Goal: Task Accomplishment & Management: Manage account settings

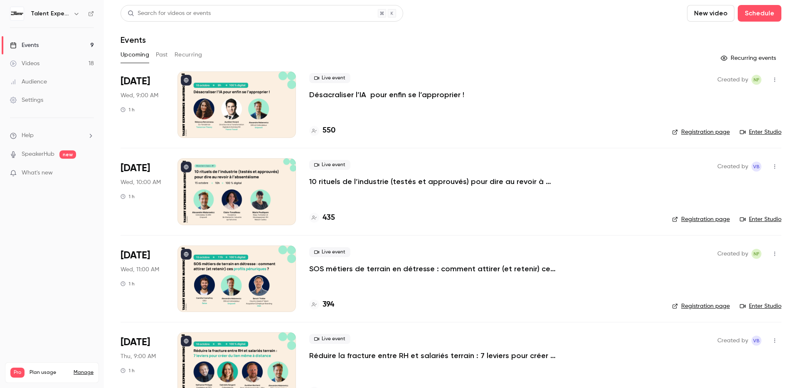
click at [62, 82] on link "Audience" at bounding box center [52, 82] width 104 height 18
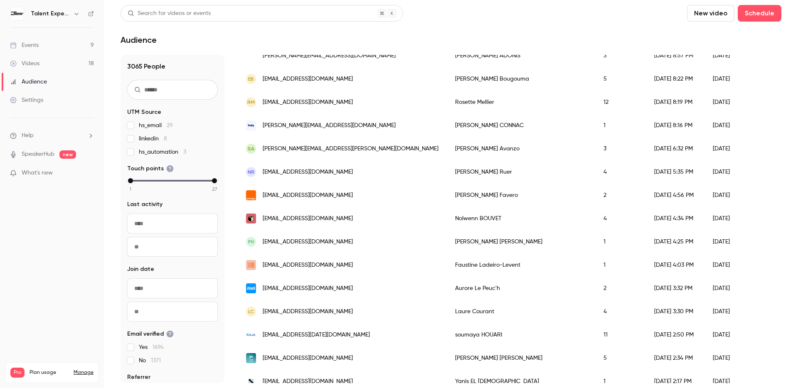
scroll to position [936, 0]
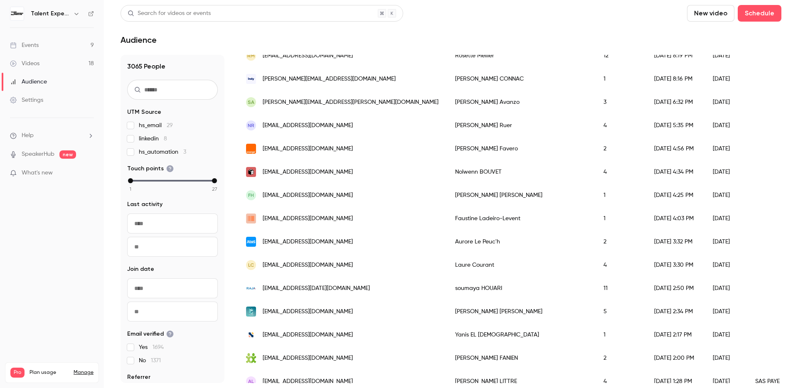
click at [327, 241] on div "[EMAIL_ADDRESS][DOMAIN_NAME]" at bounding box center [342, 241] width 209 height 23
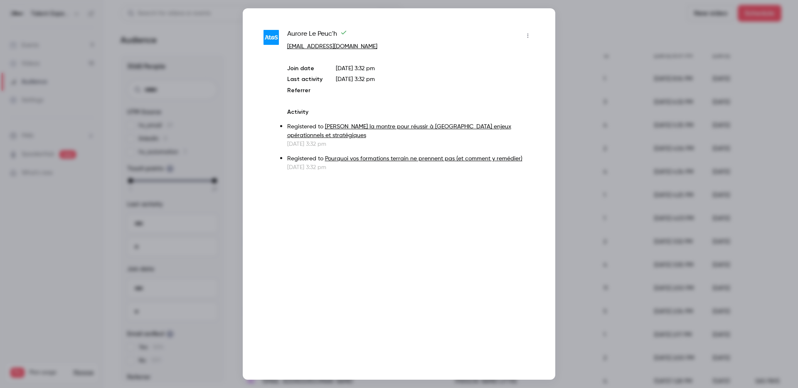
click at [532, 36] on button "button" at bounding box center [528, 35] width 13 height 13
click at [633, 112] on div at bounding box center [399, 194] width 798 height 388
click at [618, 86] on div at bounding box center [399, 194] width 798 height 388
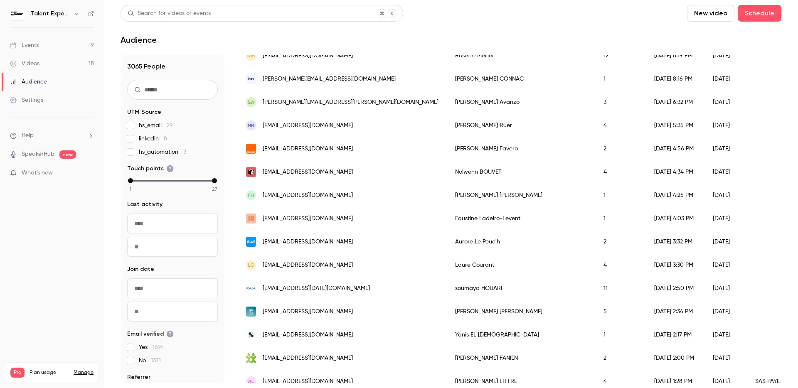
click at [163, 94] on input "text" at bounding box center [172, 90] width 91 height 20
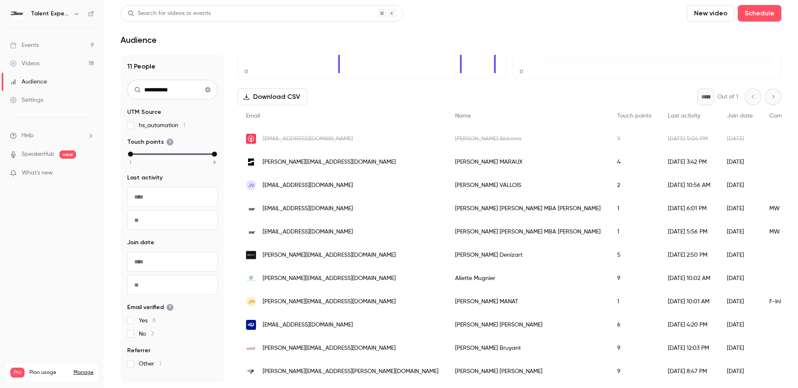
scroll to position [0, 0]
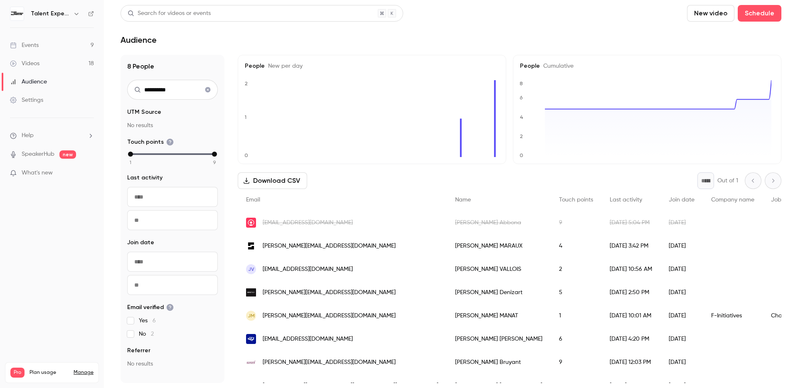
click at [177, 92] on input "**********" at bounding box center [172, 90] width 91 height 20
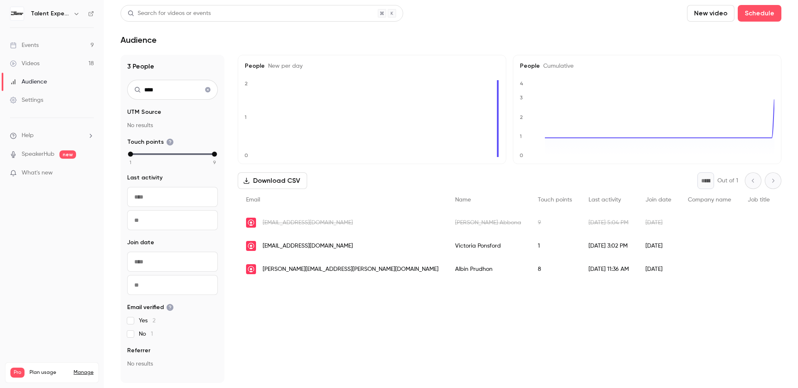
type input "****"
click at [267, 247] on span "[EMAIL_ADDRESS][DOMAIN_NAME]" at bounding box center [308, 246] width 90 height 9
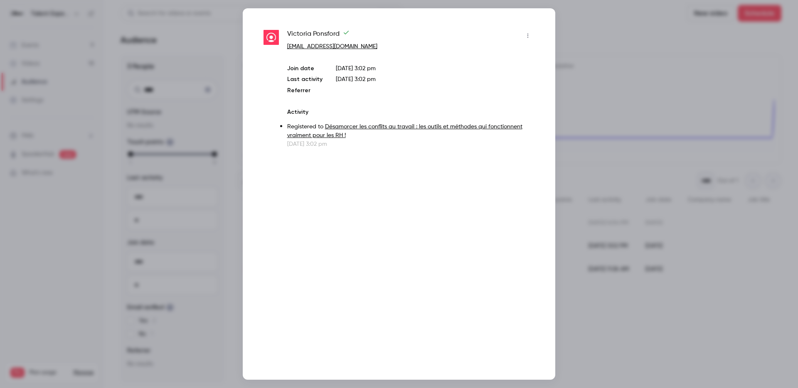
click at [527, 38] on icon "button" at bounding box center [528, 36] width 7 height 6
click at [509, 54] on div "Block from all events" at bounding box center [496, 57] width 63 height 8
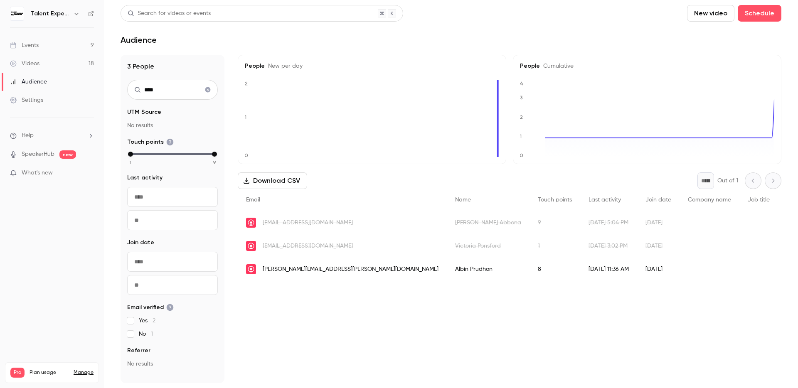
click at [331, 268] on span "[PERSON_NAME][EMAIL_ADDRESS][PERSON_NAME][DOMAIN_NAME]" at bounding box center [351, 269] width 176 height 9
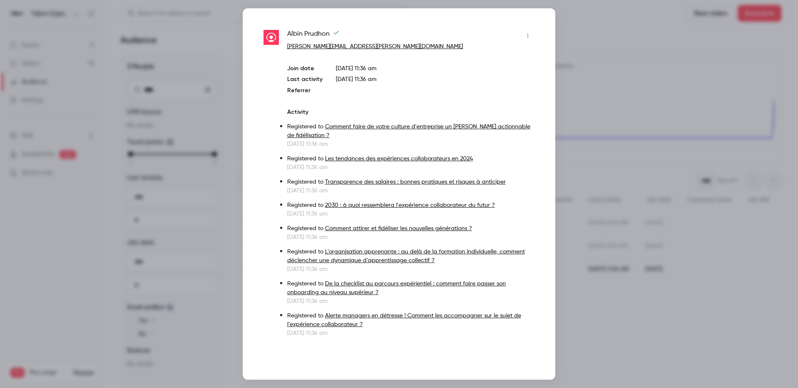
click at [528, 37] on icon "button" at bounding box center [528, 36] width 7 height 6
click at [476, 59] on div "Block from all events" at bounding box center [496, 57] width 63 height 8
